Goal: Information Seeking & Learning: Learn about a topic

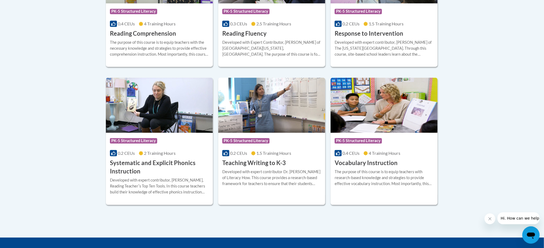
scroll to position [576, 0]
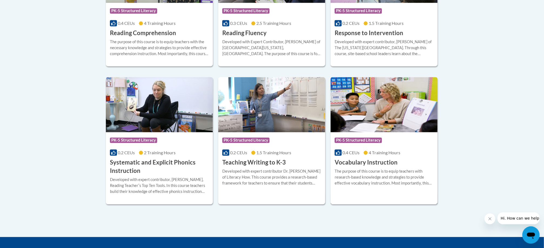
click at [353, 165] on h3 "Vocabulary Instruction" at bounding box center [365, 162] width 63 height 8
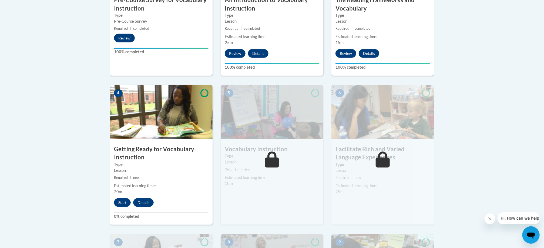
scroll to position [246, 0]
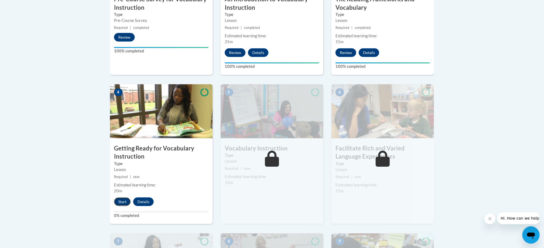
click at [129, 200] on button "Start" at bounding box center [122, 201] width 17 height 9
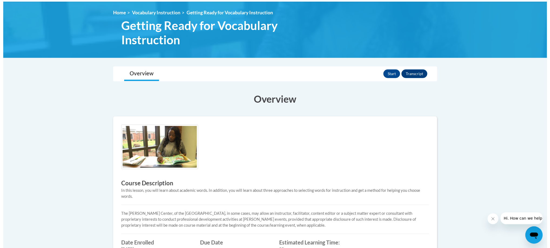
scroll to position [68, 0]
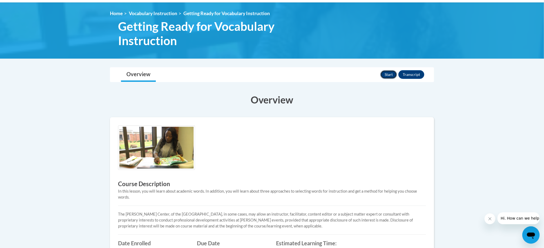
click at [388, 76] on button "Start" at bounding box center [388, 74] width 17 height 9
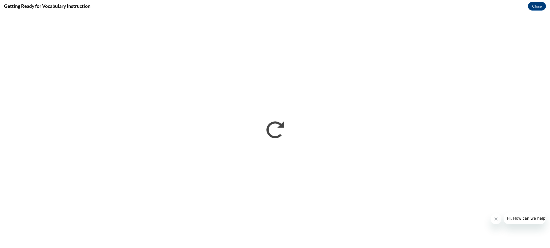
scroll to position [0, 0]
